Goal: Information Seeking & Learning: Learn about a topic

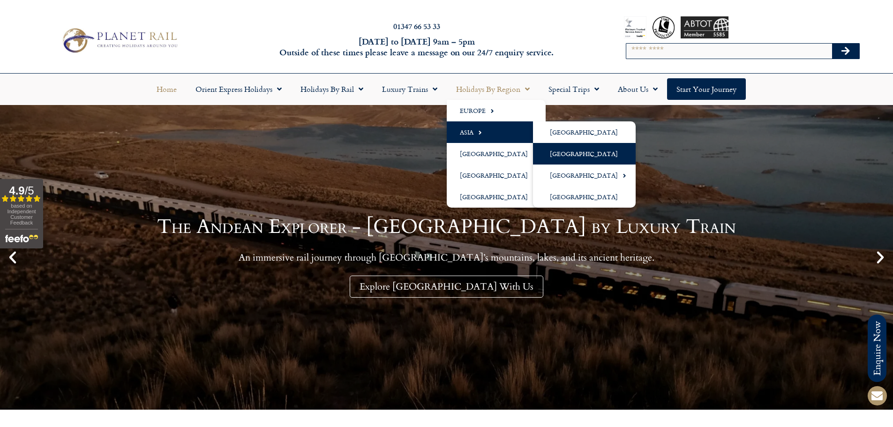
click at [552, 147] on link "[GEOGRAPHIC_DATA]" at bounding box center [584, 154] width 103 height 22
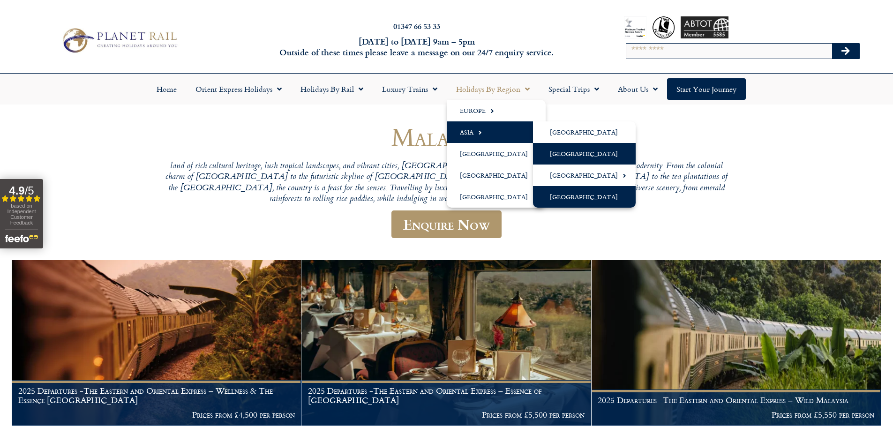
click at [576, 198] on link "[GEOGRAPHIC_DATA]" at bounding box center [584, 197] width 103 height 22
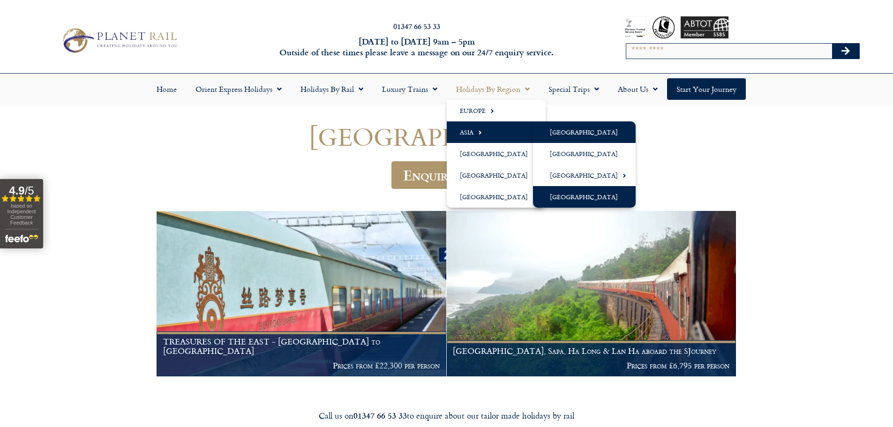
click at [560, 136] on link "[GEOGRAPHIC_DATA]" at bounding box center [584, 132] width 103 height 22
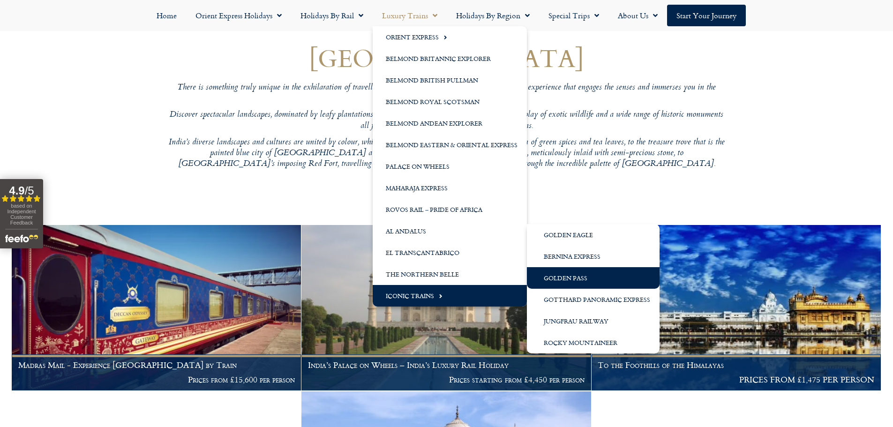
scroll to position [94, 0]
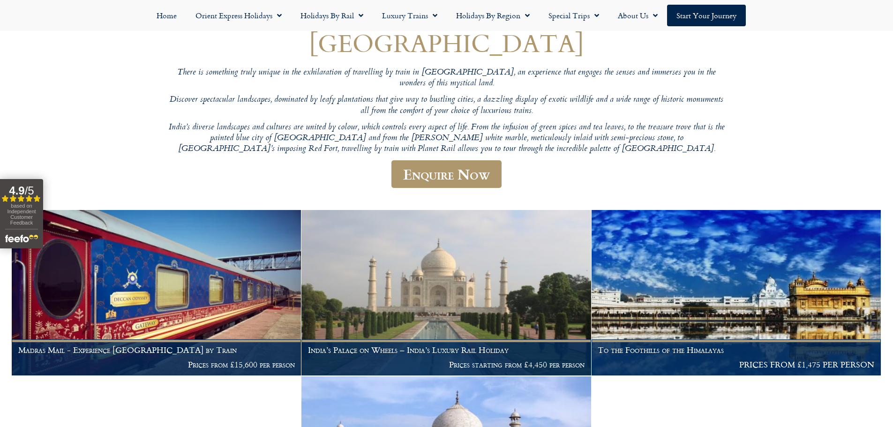
click at [619, 146] on header "India There is something truly unique in the exhilaration of travelling by trai…" at bounding box center [447, 114] width 563 height 170
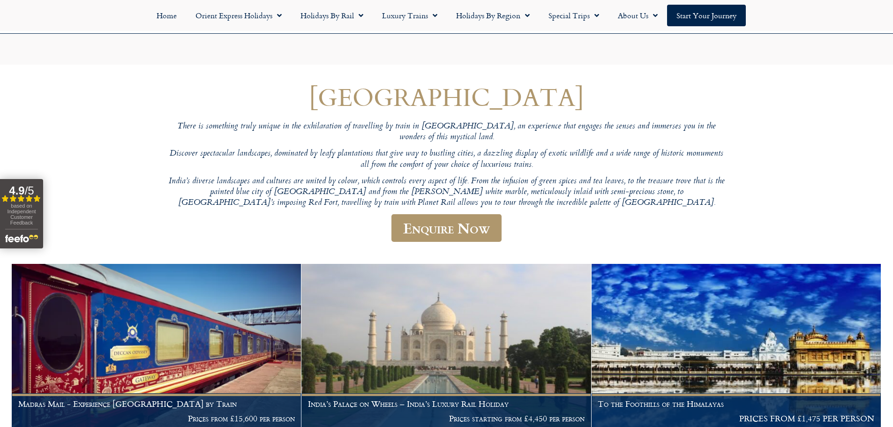
scroll to position [0, 0]
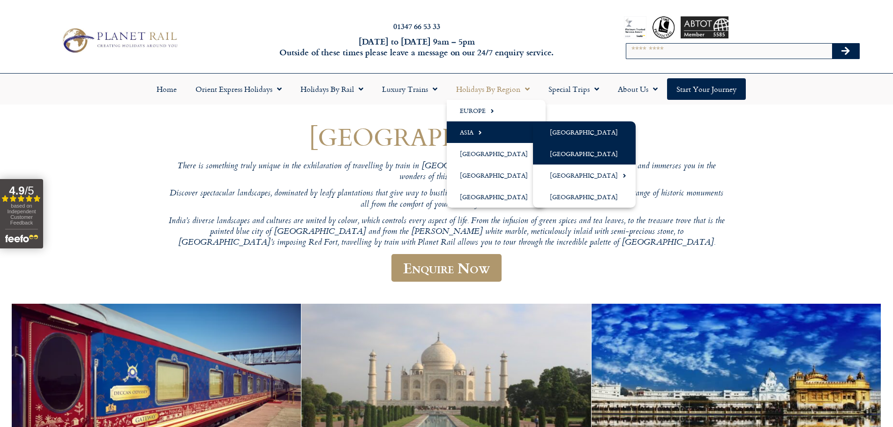
click at [569, 153] on link "[GEOGRAPHIC_DATA]" at bounding box center [584, 154] width 103 height 22
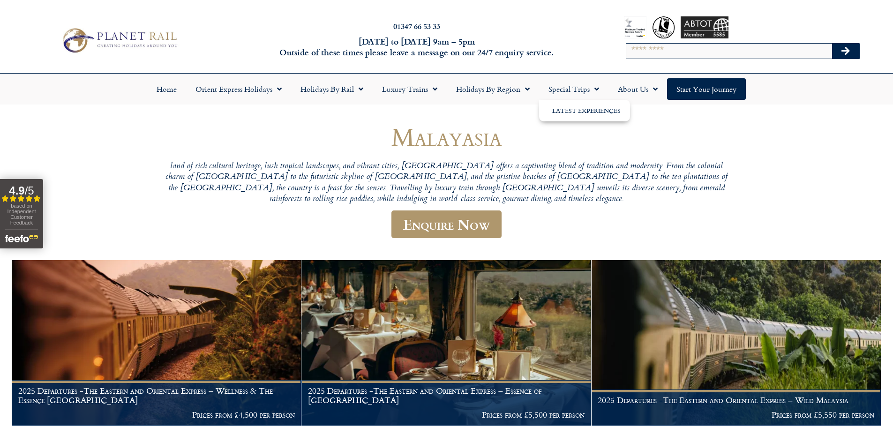
click at [740, 55] on input "Search" at bounding box center [730, 51] width 206 height 15
type input "*******"
click at [832, 44] on button "Search" at bounding box center [845, 51] width 27 height 15
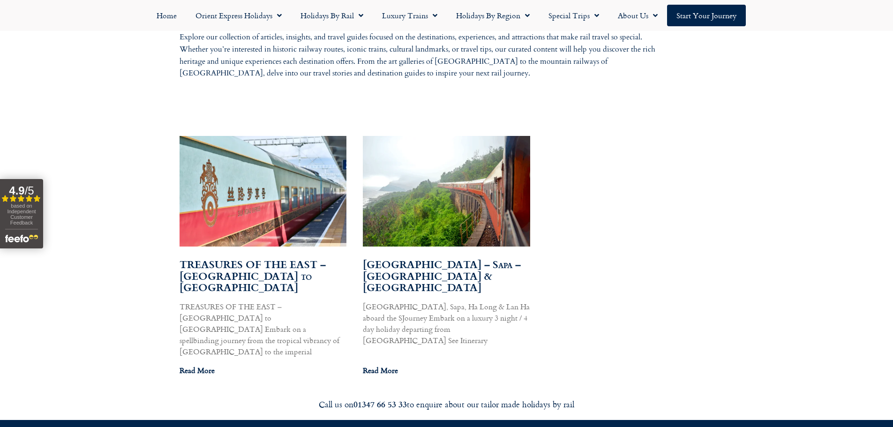
scroll to position [470, 0]
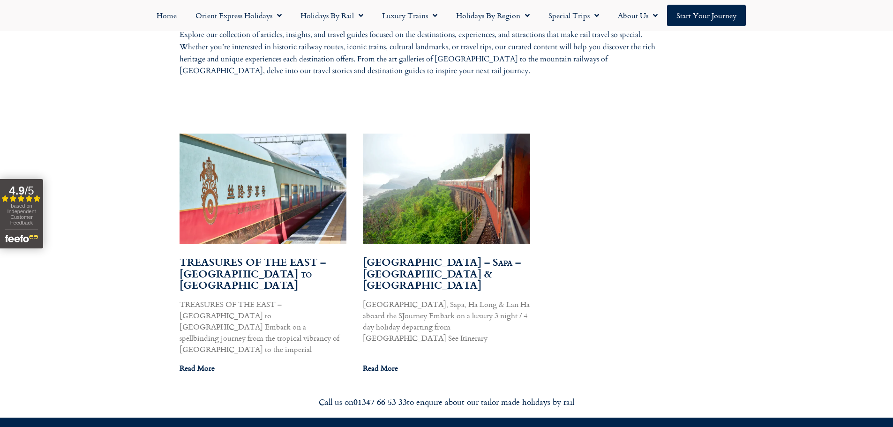
click at [452, 209] on img at bounding box center [446, 189] width 169 height 113
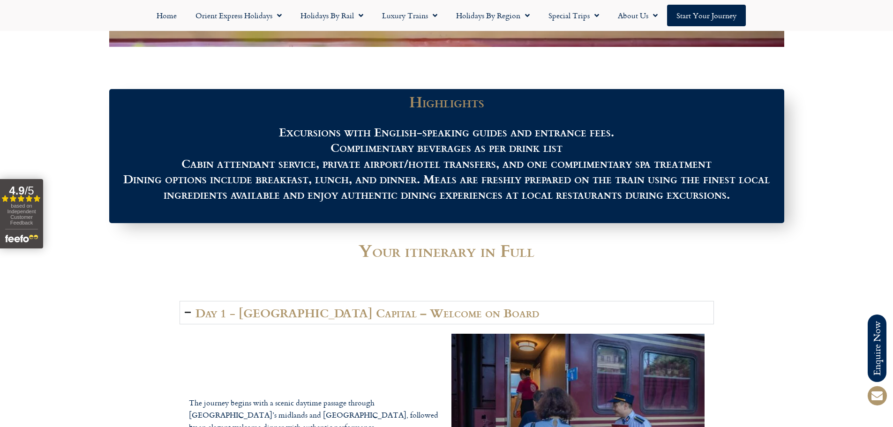
scroll to position [985, 0]
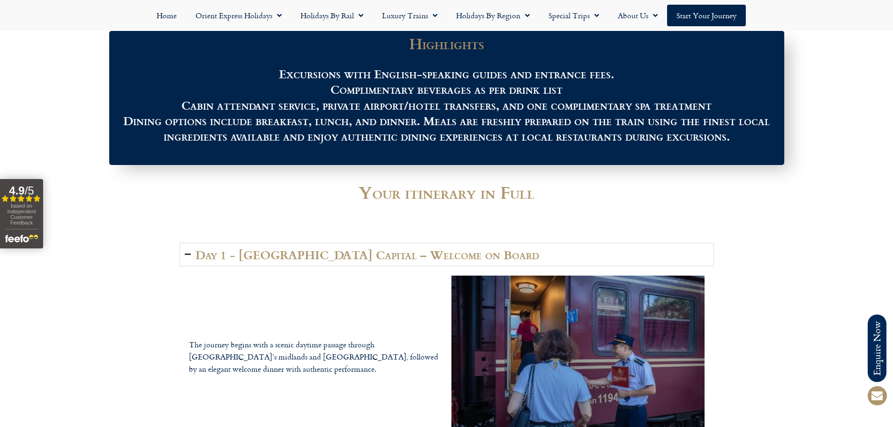
click at [194, 250] on summary "Day 1 - Hanoi Capital – Welcome on Board" at bounding box center [447, 254] width 535 height 23
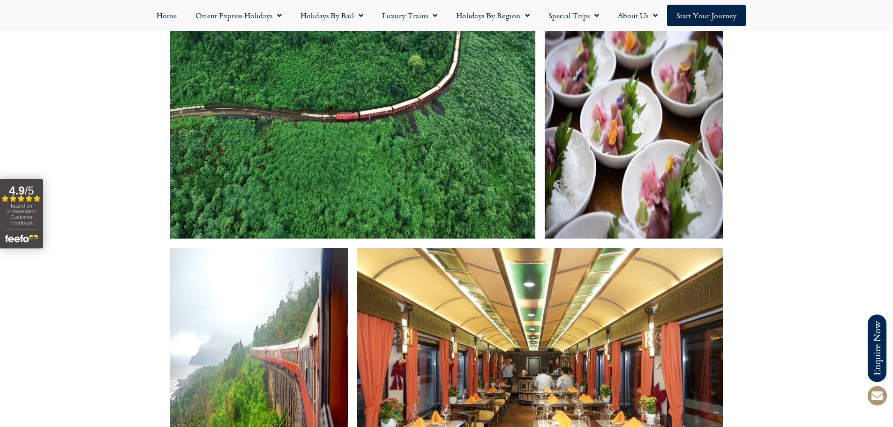
scroll to position [1126, 0]
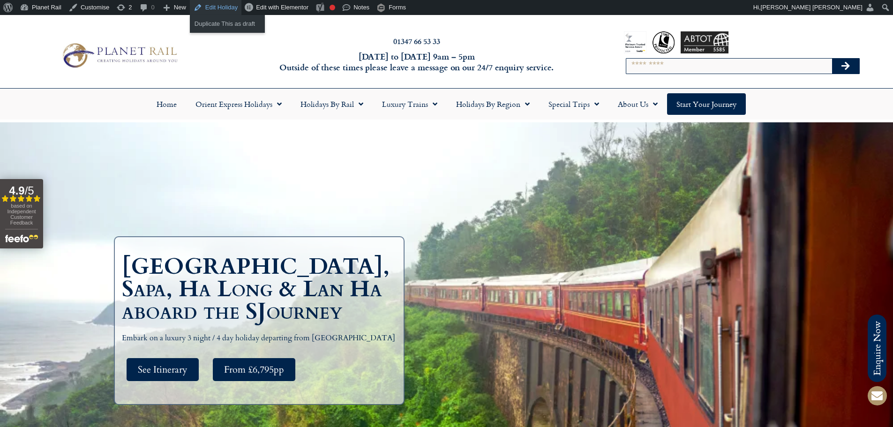
click at [227, 8] on link "Edit Holiday" at bounding box center [216, 7] width 52 height 15
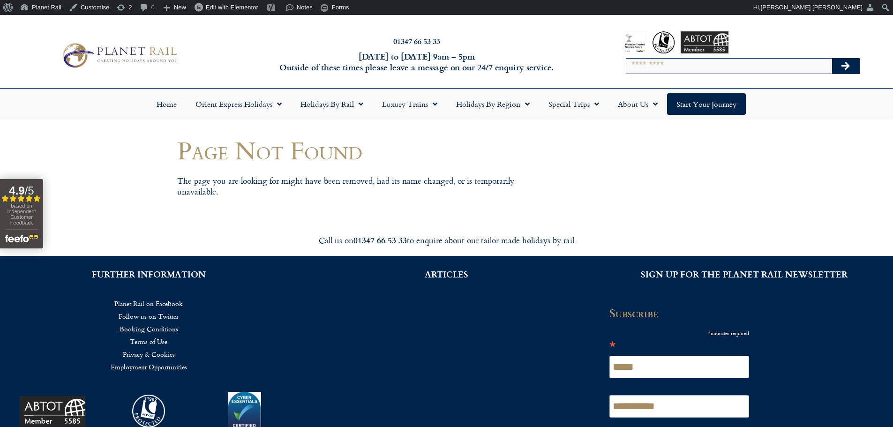
click at [715, 75] on div "Search" at bounding box center [743, 65] width 234 height 25
click at [711, 70] on input "Search" at bounding box center [730, 66] width 206 height 15
type input "*******"
click at [832, 59] on button "Search" at bounding box center [845, 66] width 27 height 15
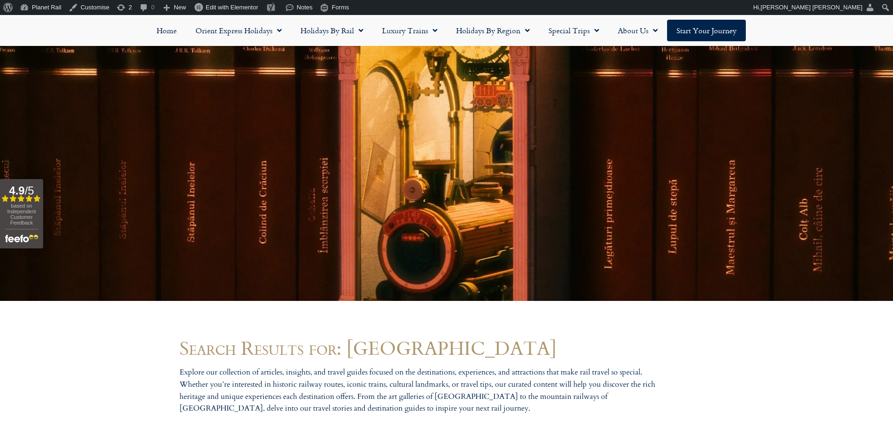
scroll to position [423, 0]
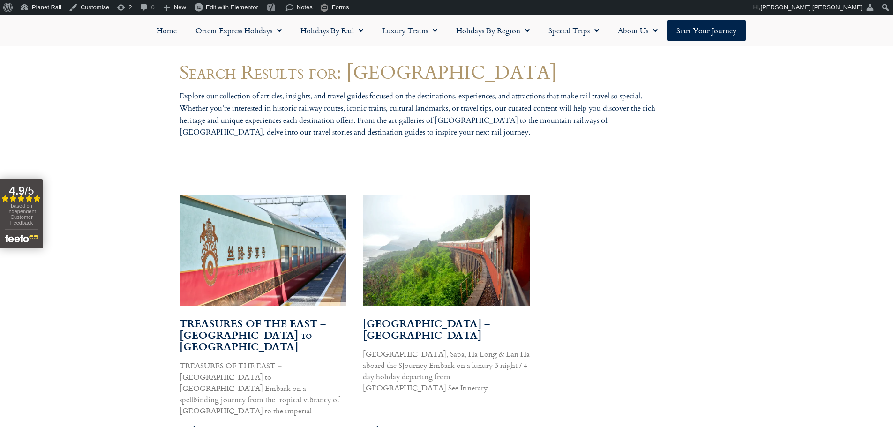
click at [417, 219] on img at bounding box center [446, 250] width 169 height 113
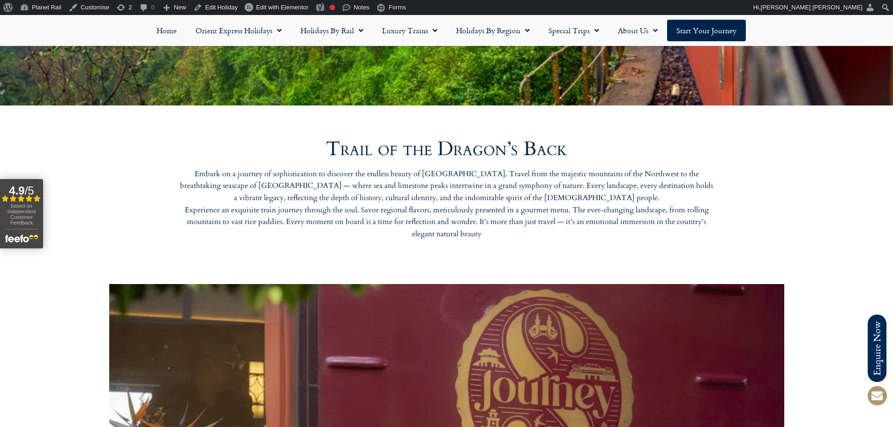
scroll to position [422, 0]
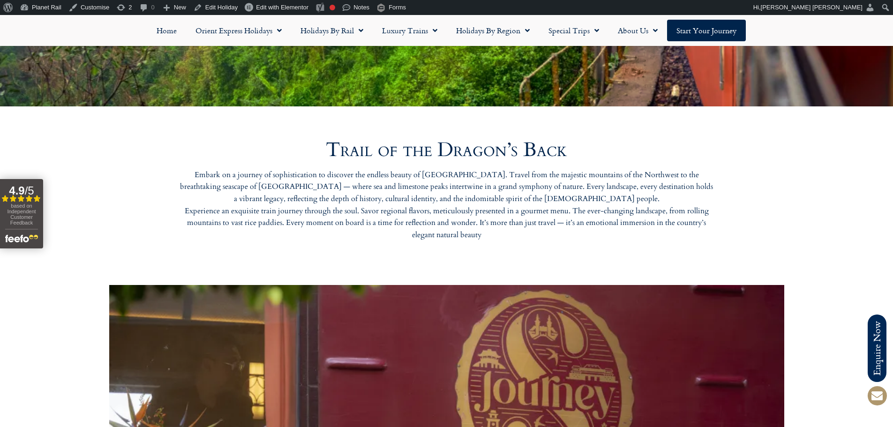
click at [448, 151] on h2 "Trail of the Dragon’s Back" at bounding box center [447, 150] width 535 height 20
